Goal: Transaction & Acquisition: Book appointment/travel/reservation

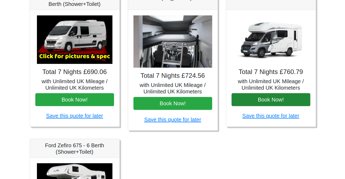
scroll to position [216, 0]
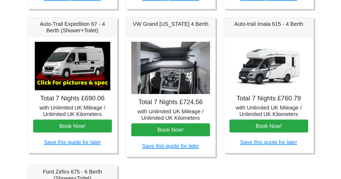
click at [268, 68] on img at bounding box center [269, 66] width 76 height 49
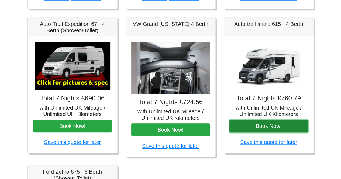
click at [261, 130] on button "Book Now!" at bounding box center [269, 126] width 79 height 13
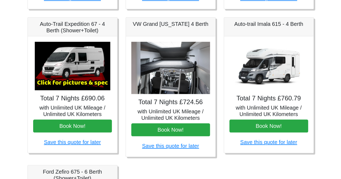
click at [83, 82] on img at bounding box center [73, 66] width 76 height 49
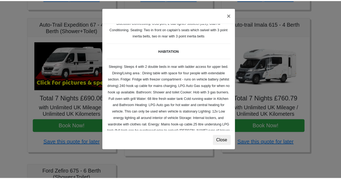
scroll to position [0, 0]
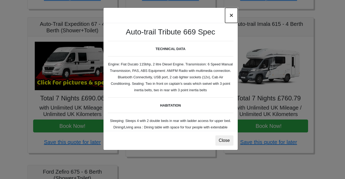
click at [230, 18] on button "×" at bounding box center [231, 15] width 12 height 15
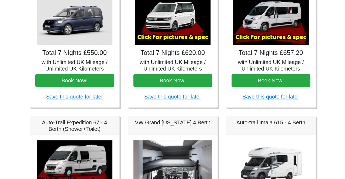
scroll to position [108, 0]
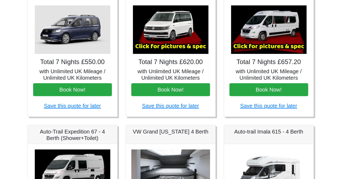
click at [271, 42] on img at bounding box center [269, 29] width 76 height 49
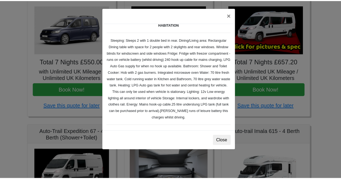
scroll to position [162, 0]
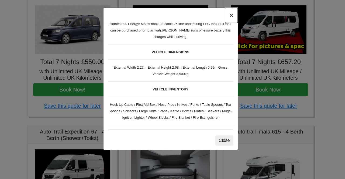
click at [232, 16] on button "×" at bounding box center [231, 15] width 12 height 15
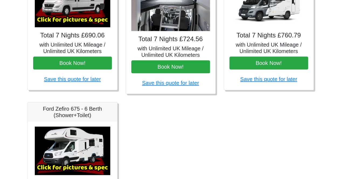
scroll to position [250, 0]
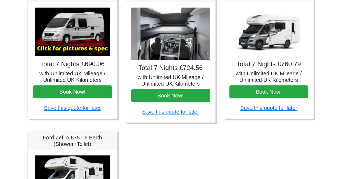
click at [176, 45] on img at bounding box center [170, 34] width 79 height 53
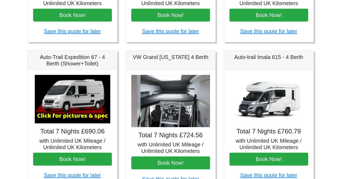
scroll to position [169, 0]
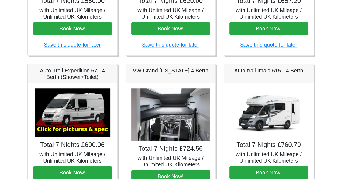
click at [151, 102] on img at bounding box center [170, 115] width 79 height 53
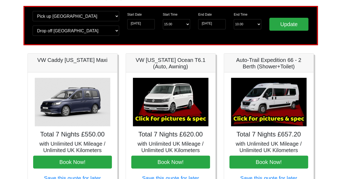
scroll to position [0, 0]
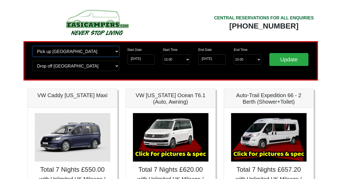
click at [113, 52] on select "Change pick up location? Pick up Birmingham Airport Birmingham Airport Blackbur…" at bounding box center [76, 51] width 87 height 10
select select "EDI"
click at [33, 46] on select "Change pick up location? Pick up Birmingham Airport Birmingham Airport Blackbur…" at bounding box center [76, 51] width 87 height 10
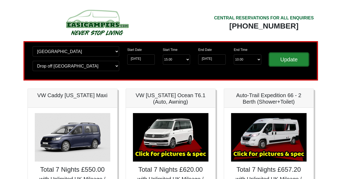
click at [280, 61] on input "Update" at bounding box center [289, 59] width 39 height 13
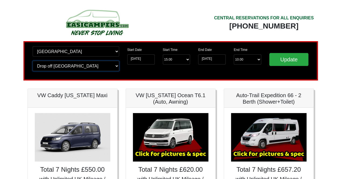
click at [113, 66] on select "Change drop off location? Drop off Birmingham Airport Birmingham Airport Blackb…" at bounding box center [76, 66] width 87 height 10
select select "EDI"
click at [33, 61] on select "Change drop off location? Drop off Birmingham Airport Birmingham Airport Blackb…" at bounding box center [76, 66] width 87 height 10
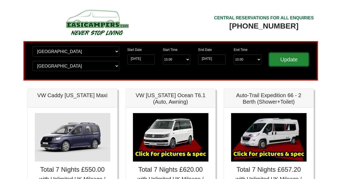
click at [290, 61] on input "Update" at bounding box center [289, 59] width 39 height 13
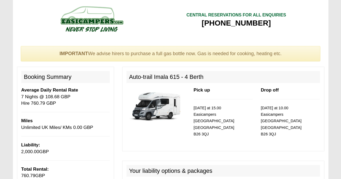
click at [172, 107] on img at bounding box center [156, 106] width 59 height 38
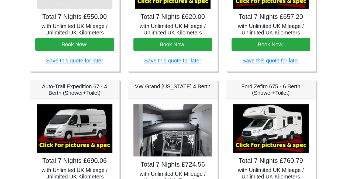
scroll to position [108, 0]
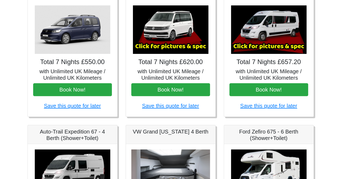
click at [275, 39] on img at bounding box center [269, 29] width 76 height 49
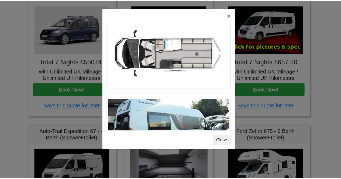
scroll to position [317, 0]
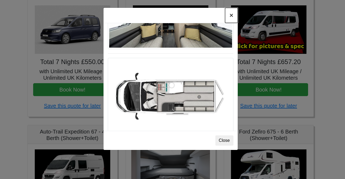
click at [230, 16] on button "×" at bounding box center [231, 15] width 12 height 15
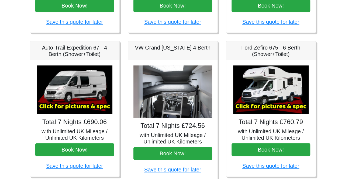
scroll to position [216, 0]
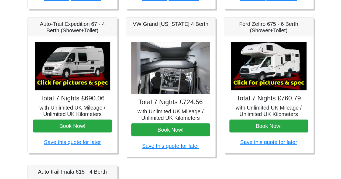
click at [84, 70] on img at bounding box center [73, 66] width 76 height 49
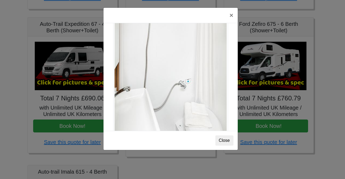
scroll to position [729, 0]
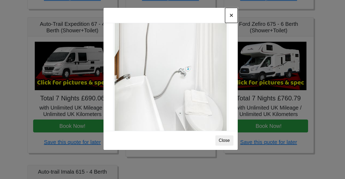
click at [234, 15] on button "×" at bounding box center [231, 15] width 12 height 15
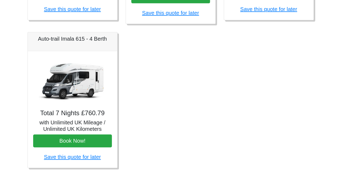
scroll to position [351, 0]
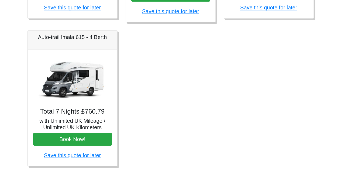
click at [80, 77] on img at bounding box center [73, 79] width 76 height 49
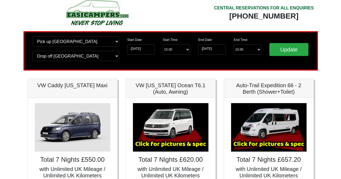
scroll to position [0, 0]
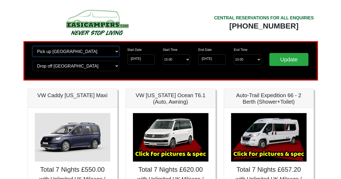
click at [97, 52] on select "Change pick up location? Pick up Edinburgh Birmingham Airport Blackburn Lancash…" at bounding box center [76, 51] width 87 height 10
select select "LPL"
click at [33, 46] on select "Change pick up location? Pick up Edinburgh Birmingham Airport Blackburn Lancash…" at bounding box center [76, 51] width 87 height 10
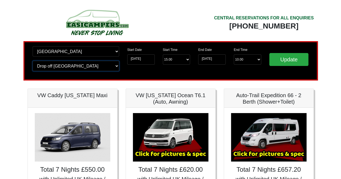
click at [85, 69] on select "Change drop off location? Drop off Edinburgh Birmingham Airport Blackburn Lanca…" at bounding box center [76, 66] width 87 height 10
select select "LPL"
click at [33, 61] on select "Change drop off location? Drop off Edinburgh Birmingham Airport Blackburn Lanca…" at bounding box center [76, 66] width 87 height 10
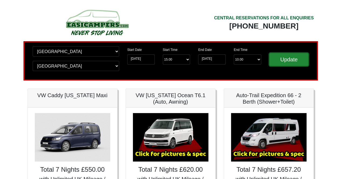
click at [297, 60] on input "Update" at bounding box center [289, 59] width 39 height 13
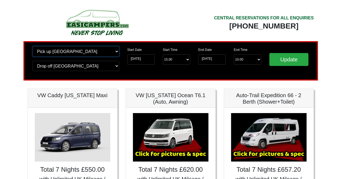
click at [110, 55] on select "Change pick up location? Pick up [GEOGRAPHIC_DATA] [GEOGRAPHIC_DATA] [GEOGRAPHI…" at bounding box center [76, 51] width 87 height 10
click at [141, 20] on img at bounding box center [97, 23] width 103 height 30
